Goal: Check status: Check status

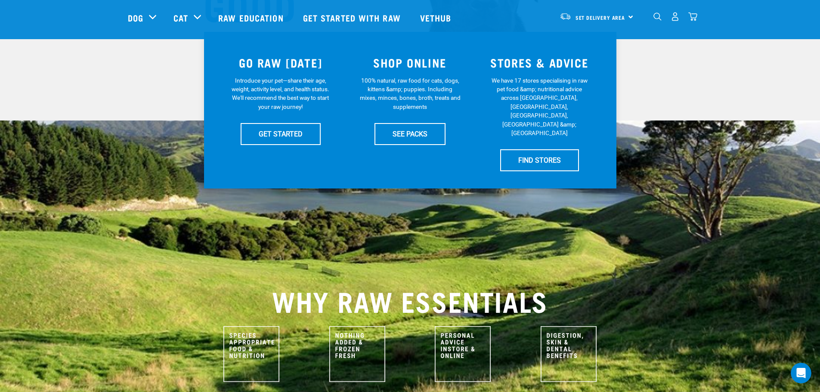
click at [403, 17] on img "dropdown navigation" at bounding box center [675, 16] width 9 height 9
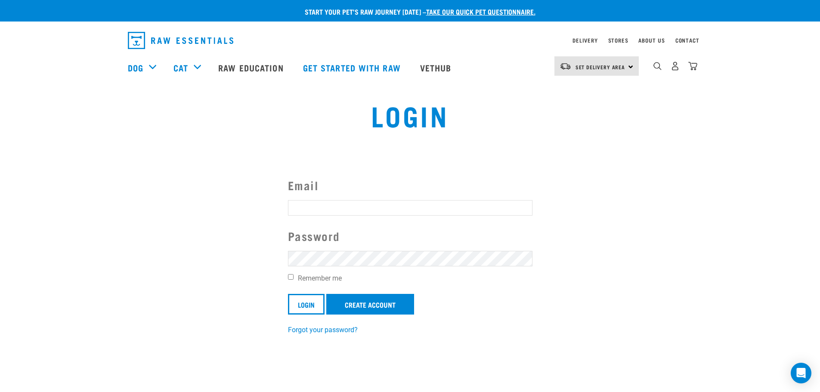
type input "k.s.reynolds@farmside.co.nz"
click at [291, 277] on input "Remember me" at bounding box center [291, 277] width 6 height 6
checkbox input "true"
click at [305, 303] on input "Login" at bounding box center [306, 304] width 37 height 21
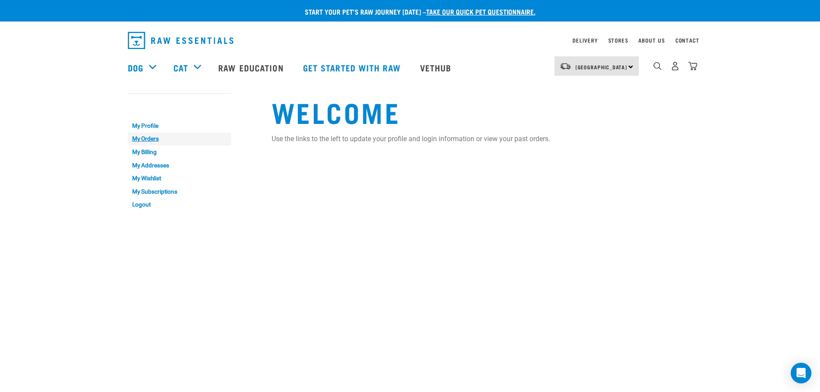
click at [156, 141] on link "My Orders" at bounding box center [179, 139] width 103 height 13
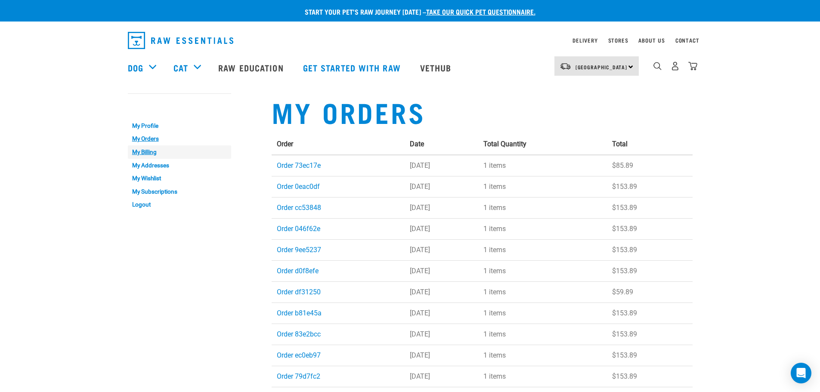
click at [152, 152] on link "My Billing" at bounding box center [179, 151] width 103 height 13
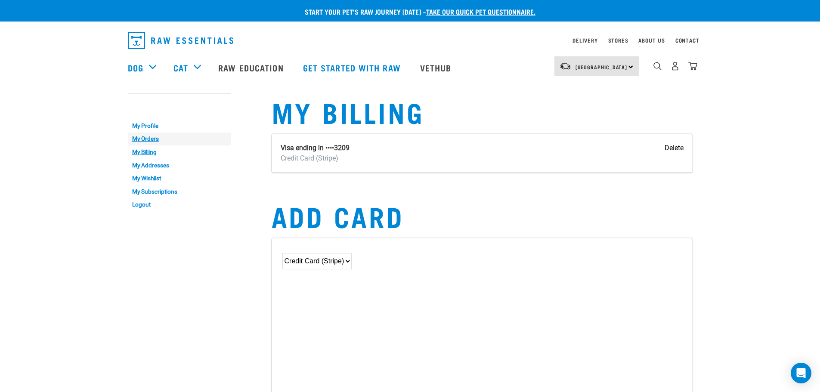
click at [154, 136] on link "My Orders" at bounding box center [179, 139] width 103 height 13
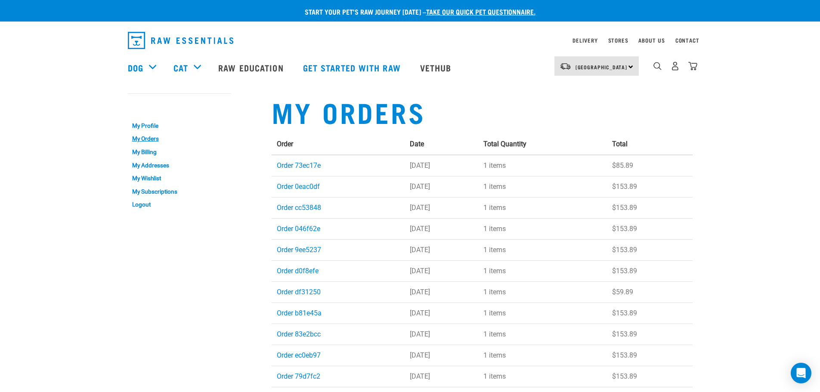
click at [269, 110] on div "My Orders Order Date Total Quantity Total Order 73ec17e [DATE] 1 items $85.89 O…" at bounding box center [481, 287] width 431 height 406
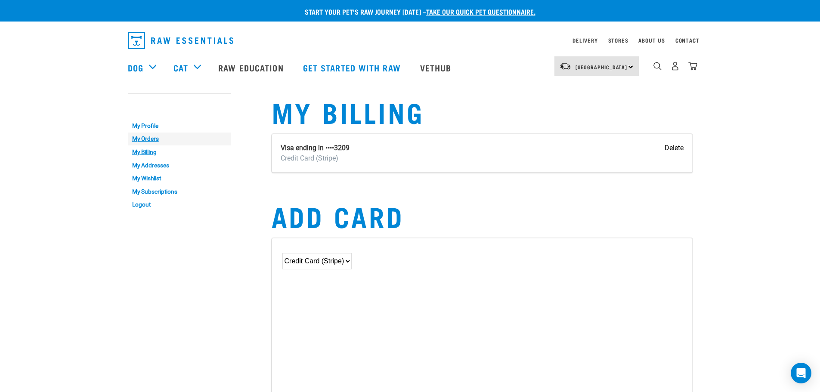
click at [134, 137] on link "My Orders" at bounding box center [179, 139] width 103 height 13
click at [152, 140] on link "My Orders" at bounding box center [179, 139] width 103 height 13
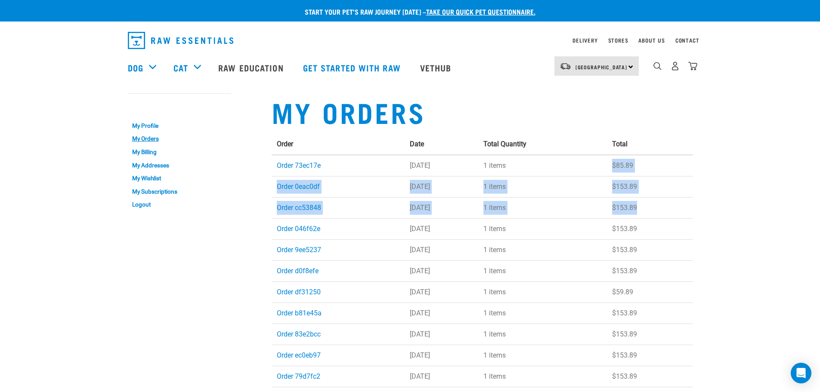
drag, startPoint x: 620, startPoint y: 165, endPoint x: 655, endPoint y: 199, distance: 49.0
click at [655, 199] on tbody "Order 73ec17e 20 Sept 2025 1 items $85.89 Order 0eac0df 20 Sept 2025 1 items $1…" at bounding box center [482, 313] width 421 height 316
click at [655, 199] on td "$153.89" at bounding box center [649, 207] width 85 height 21
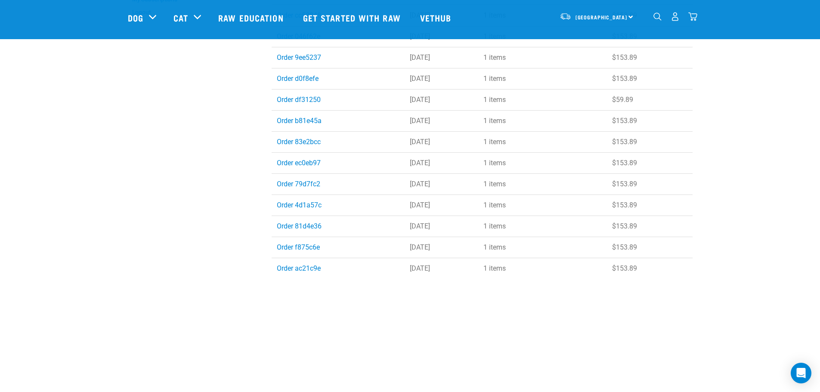
scroll to position [43, 0]
